Goal: Find specific page/section: Find specific page/section

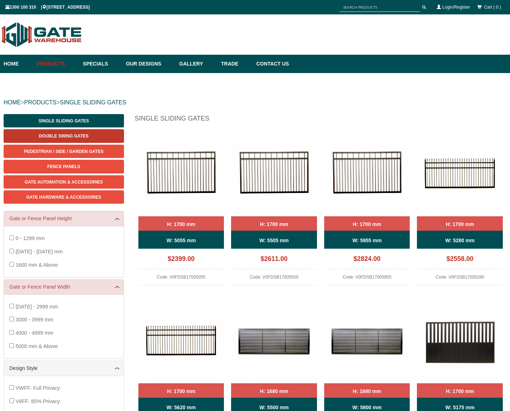
click at [69, 135] on span "Double Swing Gates" at bounding box center [64, 135] width 50 height 5
